Goal: Task Accomplishment & Management: Complete application form

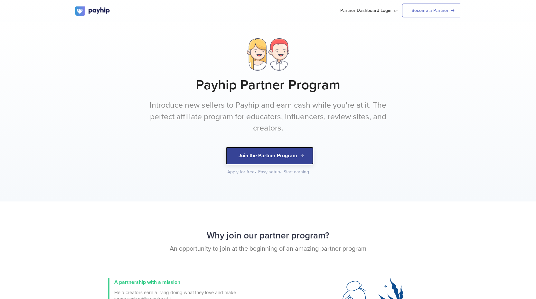
click at [279, 158] on button "Join the Partner Program" at bounding box center [270, 156] width 88 height 18
click at [240, 159] on button "Join the Partner Program" at bounding box center [270, 156] width 88 height 18
